Goal: Task Accomplishment & Management: Manage account settings

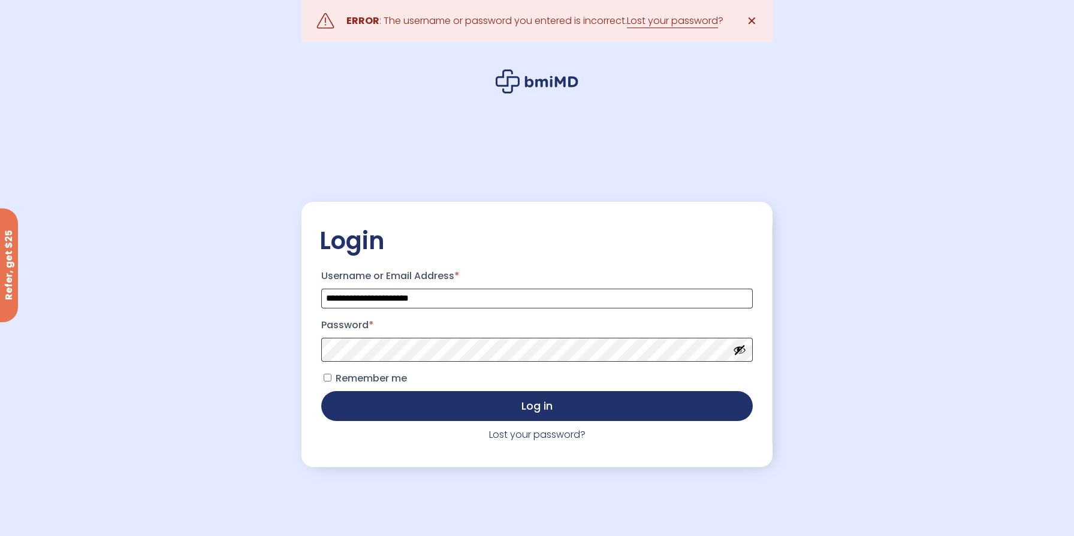
click at [504, 338] on p "Password *" at bounding box center [536, 339] width 435 height 50
click at [321, 391] on button "Log in" at bounding box center [536, 406] width 431 height 30
click at [687, 25] on link "Lost your password" at bounding box center [672, 21] width 91 height 14
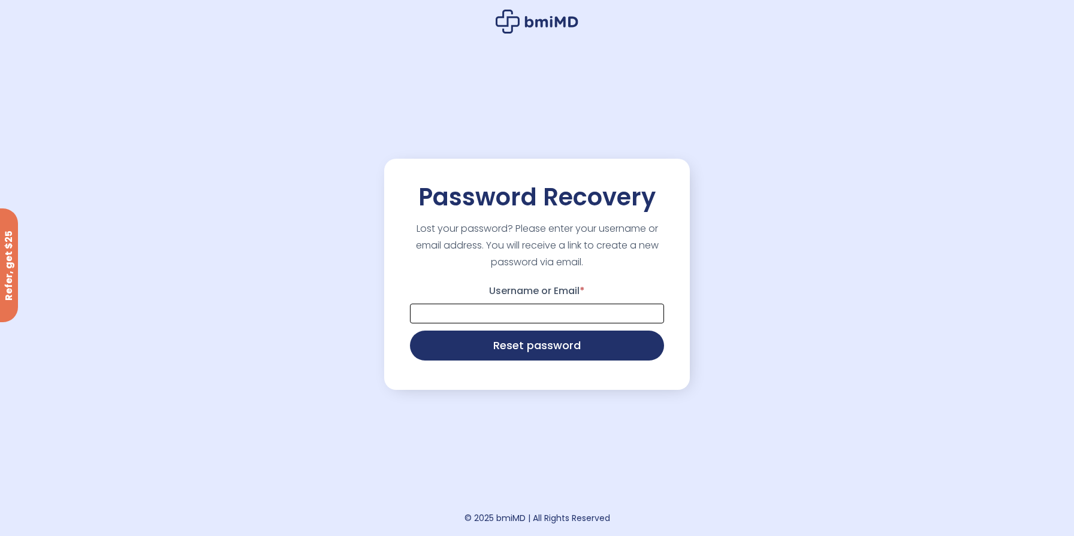
click at [592, 309] on input "Username or Email *" at bounding box center [537, 314] width 254 height 20
type input "**********"
click at [584, 346] on button "Reset password" at bounding box center [537, 345] width 254 height 30
